Goal: Task Accomplishment & Management: Complete application form

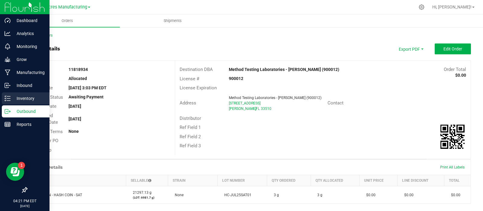
click at [18, 97] on p "Inventory" at bounding box center [29, 98] width 36 height 7
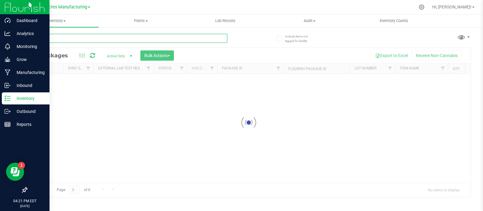
click at [102, 37] on input "text" at bounding box center [127, 38] width 201 height 9
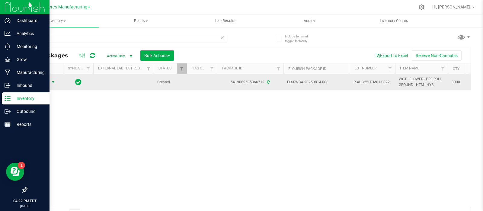
click at [49, 78] on span "Action" at bounding box center [41, 82] width 16 height 8
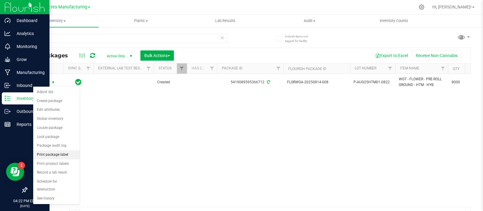
click at [59, 154] on li "Print package label" at bounding box center [56, 154] width 46 height 9
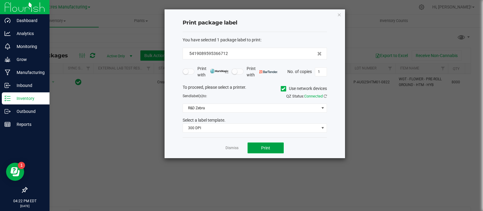
click at [253, 143] on button "Print" at bounding box center [265, 147] width 36 height 11
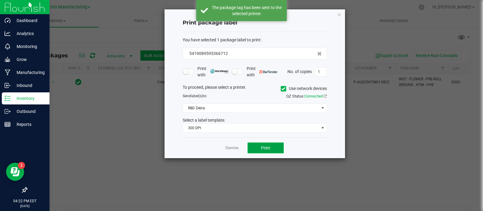
click at [253, 145] on button "Print" at bounding box center [265, 147] width 36 height 11
click at [234, 148] on link "Dismiss" at bounding box center [231, 147] width 13 height 5
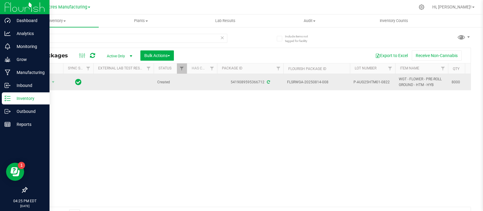
drag, startPoint x: 332, startPoint y: 81, endPoint x: 312, endPoint y: 84, distance: 19.8
click at [312, 84] on span "FLSRWGA-20250814-008" at bounding box center [316, 82] width 59 height 6
copy span "0814-008"
click at [360, 82] on span "P-AUG25HTM01-0822" at bounding box center [372, 82] width 38 height 6
click at [360, 82] on input "P-AUG25HTM01-0822" at bounding box center [370, 82] width 43 height 9
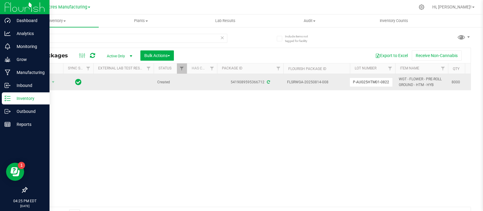
click at [360, 82] on input "P-AUG25HTM01-0822" at bounding box center [370, 82] width 43 height 9
click at [163, 128] on div "Action Action Adjust qty Create package Edit attributes Global inventory Locate…" at bounding box center [248, 140] width 443 height 133
click at [66, 38] on input "541908" at bounding box center [127, 38] width 201 height 9
click at [67, 37] on input "541908" at bounding box center [127, 38] width 201 height 9
click at [67, 36] on input "541908" at bounding box center [127, 38] width 201 height 9
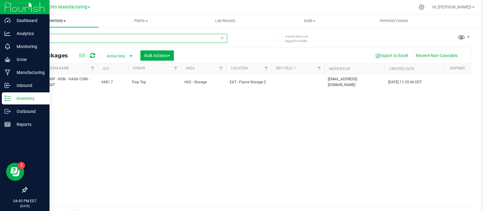
scroll to position [0, 365]
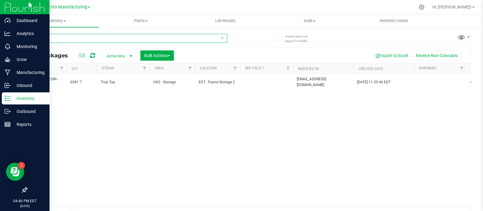
click at [86, 41] on input "819-925" at bounding box center [127, 38] width 201 height 9
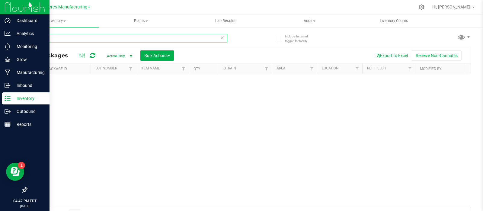
scroll to position [0, 205]
click at [70, 40] on input "814-333" at bounding box center [127, 38] width 201 height 9
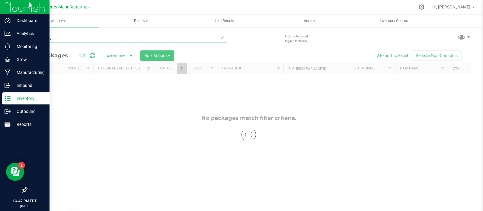
type input "814-1290"
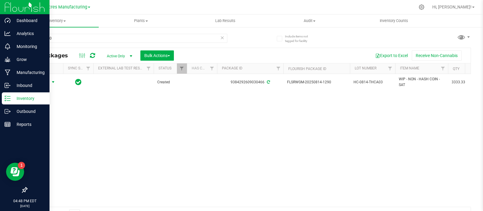
click at [52, 81] on span "select" at bounding box center [53, 82] width 5 height 5
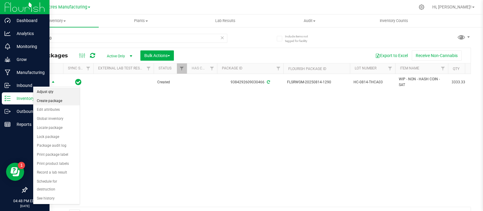
click at [54, 99] on li "Create package" at bounding box center [56, 101] width 46 height 9
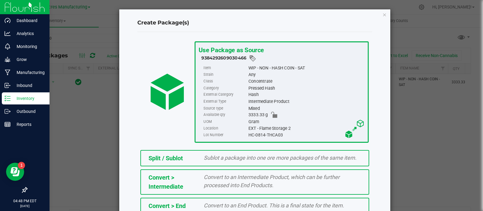
scroll to position [81, 0]
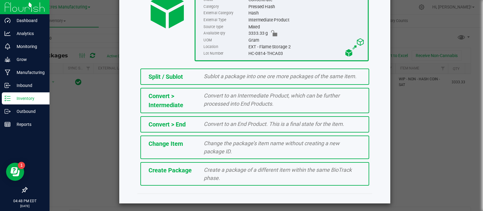
click at [163, 169] on span "Create Package" at bounding box center [169, 170] width 43 height 7
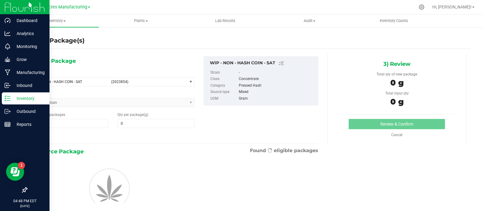
type input "0.0000"
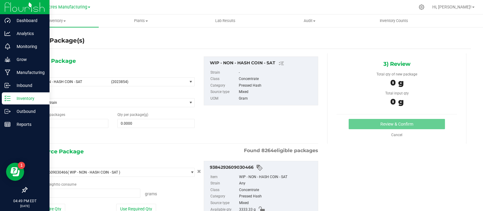
click at [432, 82] on div "0 g" at bounding box center [396, 84] width 120 height 14
click at [436, 168] on div "1) New Package Select Item WIP - NON - HASH COIN - SAT (2023854) 007UP - Flower…" at bounding box center [249, 150] width 444 height 195
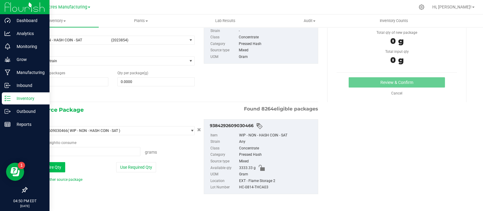
click at [56, 165] on button "Use Entire Qty" at bounding box center [48, 167] width 34 height 10
type input "3333.3300 g"
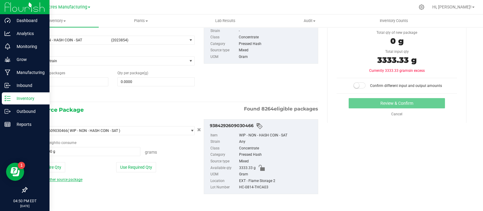
click at [62, 180] on link "Add another source package" at bounding box center [56, 179] width 51 height 4
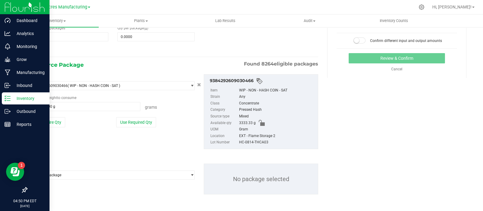
click at [249, 141] on div "HC-0814-THCA03" at bounding box center [277, 142] width 76 height 7
copy div "HC-0814-THCA03"
click at [95, 170] on div "Package ID Select package 0000518841815896 0001495023488349 0001986067780047 00…" at bounding box center [112, 171] width 163 height 16
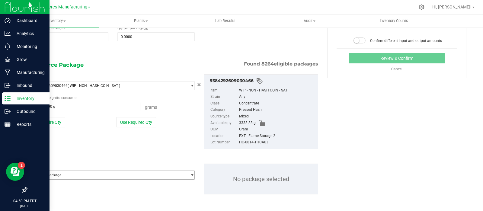
click at [95, 173] on span "Select package" at bounding box center [108, 175] width 155 height 8
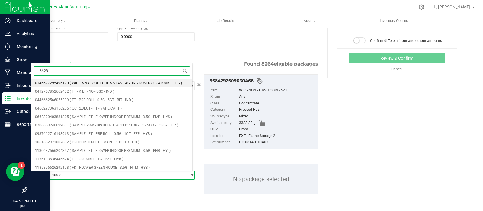
type input "66282"
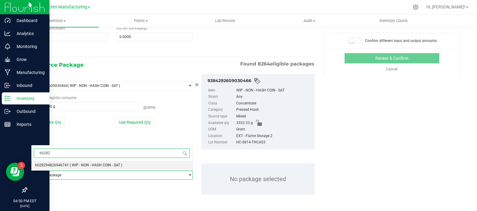
click at [91, 164] on span "( WIP - NON - HASH COIN - SAT )" at bounding box center [96, 165] width 52 height 4
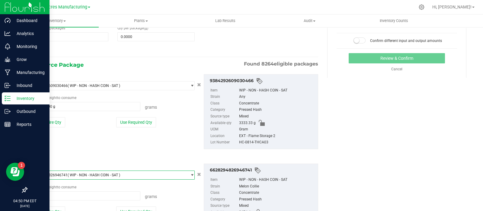
scroll to position [131, 0]
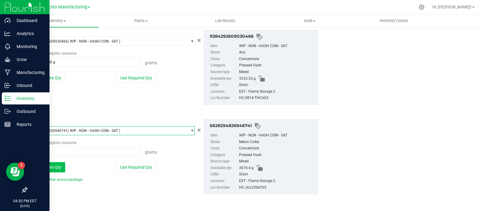
click at [58, 166] on button "Use Entire Qty" at bounding box center [48, 167] width 34 height 10
type input "3674.4000 g"
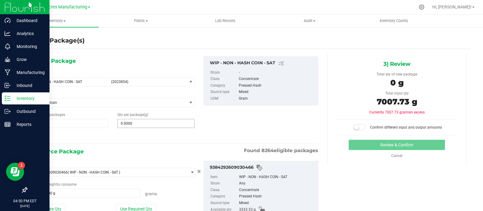
click at [160, 122] on input "0.0000" at bounding box center [156, 123] width 77 height 8
type input "70007.73"
type input "70,007.7300"
click at [460, 157] on div "3) Review Total qty of new package 70007.73 g Total input qty 7007.73 g Current…" at bounding box center [396, 108] width 148 height 111
click at [125, 123] on span "70,007.7300 70007.73" at bounding box center [155, 123] width 77 height 9
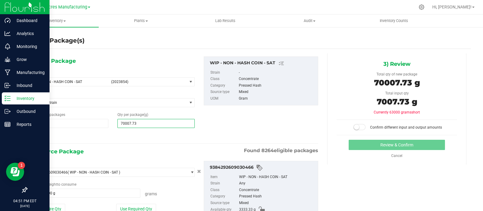
type input "7007.73"
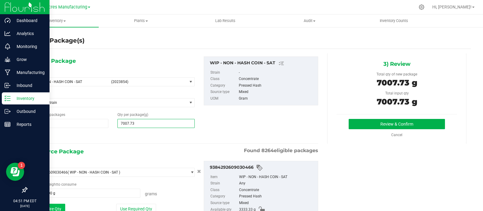
click at [49, 209] on button "Use Entire Qty" at bounding box center [48, 209] width 34 height 10
type input "7,007.7300"
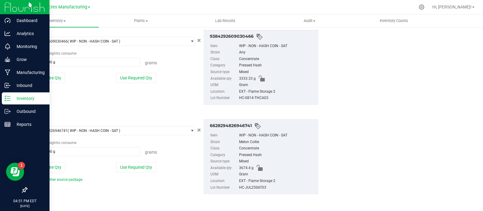
click at [253, 187] on div "HC-JUL25SAT03" at bounding box center [277, 187] width 76 height 7
click at [252, 187] on div "HC-JUL25SAT03" at bounding box center [277, 187] width 76 height 7
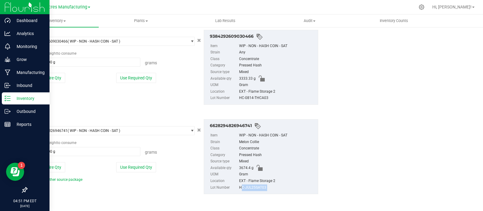
click at [252, 187] on div "HC-JUL25SAT03" at bounding box center [277, 187] width 76 height 7
copy div "HC-JUL25SAT03"
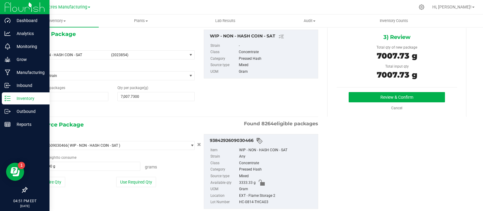
scroll to position [10, 0]
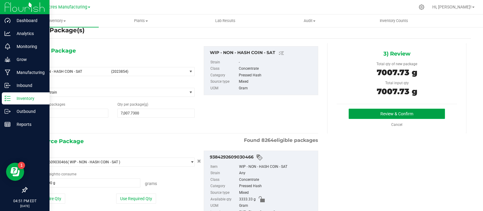
click at [394, 110] on button "Review & Confirm" at bounding box center [396, 114] width 96 height 10
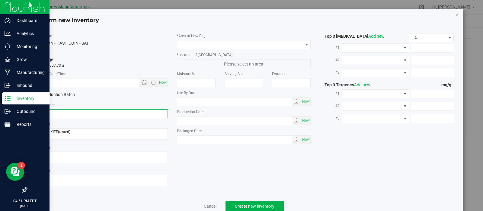
click at [101, 113] on input "text" at bounding box center [101, 113] width 134 height 9
paste input "HC-JUL25SAT03"
type input "HC-JUL25SAT03"
click at [159, 84] on span "Now" at bounding box center [162, 82] width 10 height 9
type input "[DATE] 4:51 PM"
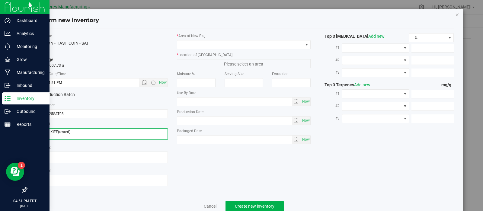
drag, startPoint x: 89, startPoint y: 128, endPoint x: 20, endPoint y: 132, distance: 68.9
click at [19, 132] on div "Confirm new inventory Item Name WIP - NON - HASH COIN - SAT Total Qty 1 package…" at bounding box center [243, 105] width 487 height 211
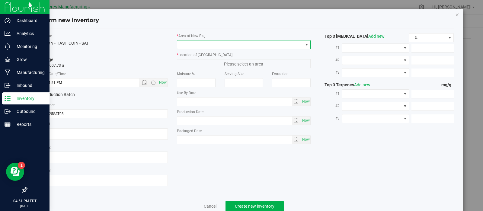
click at [214, 40] on span at bounding box center [240, 44] width 126 height 8
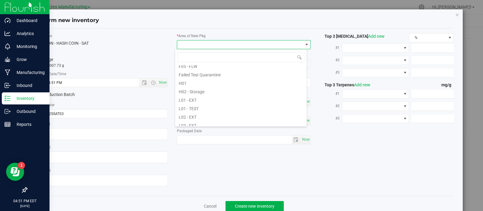
scroll to position [82, 0]
click at [198, 87] on li "H02 - Storage" at bounding box center [241, 88] width 132 height 8
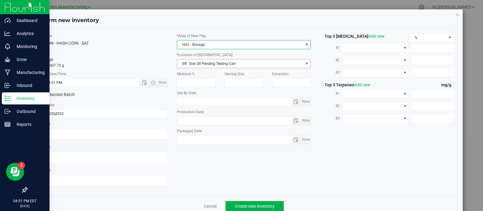
click at [212, 62] on span "ER - Dist Oil Pending Testing Cart" at bounding box center [240, 63] width 126 height 8
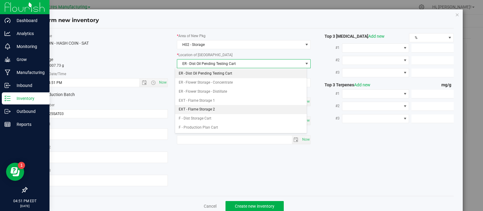
click at [215, 106] on li "EXT - Flame Storage 2" at bounding box center [241, 109] width 132 height 9
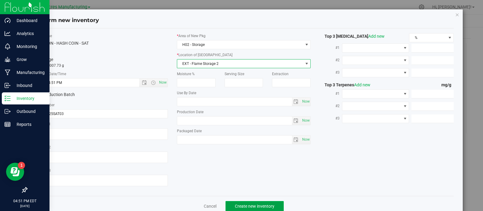
click at [237, 204] on button "Create new inventory" at bounding box center [254, 206] width 58 height 10
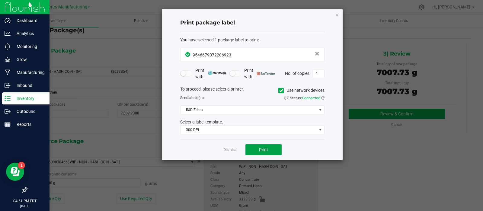
click at [262, 148] on span "Print" at bounding box center [263, 149] width 9 height 5
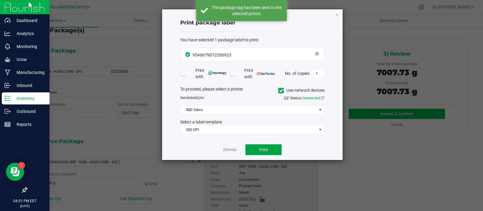
click at [261, 148] on span "Print" at bounding box center [263, 149] width 9 height 5
click at [260, 147] on span "Print" at bounding box center [263, 149] width 9 height 5
